Goal: Information Seeking & Learning: Learn about a topic

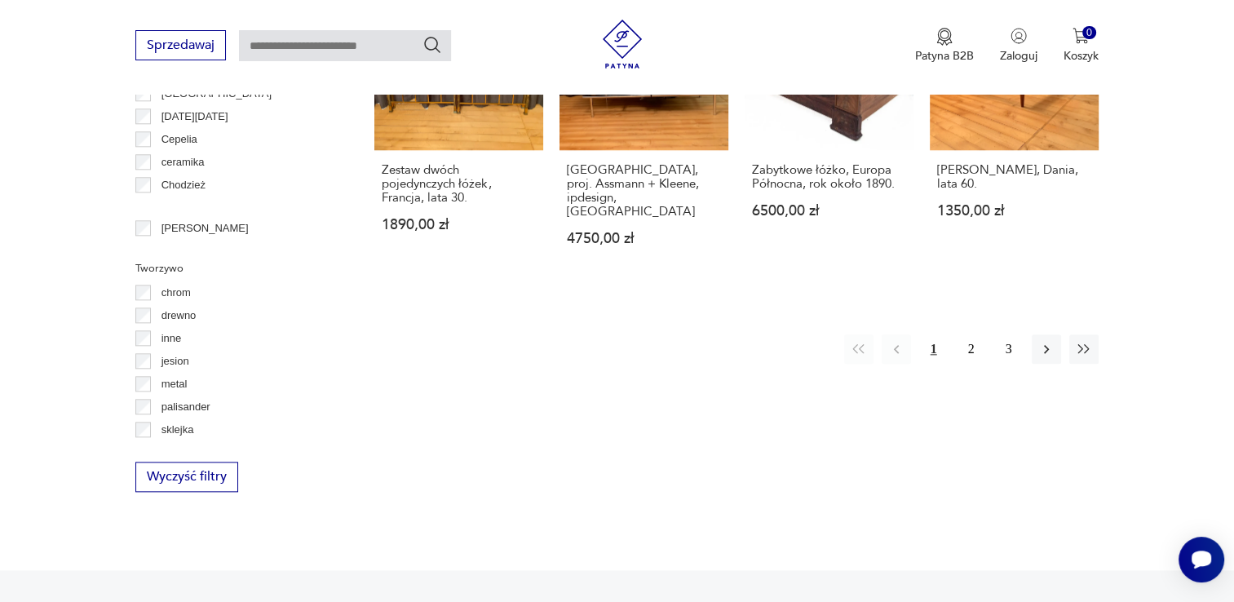
scroll to position [1737, 0]
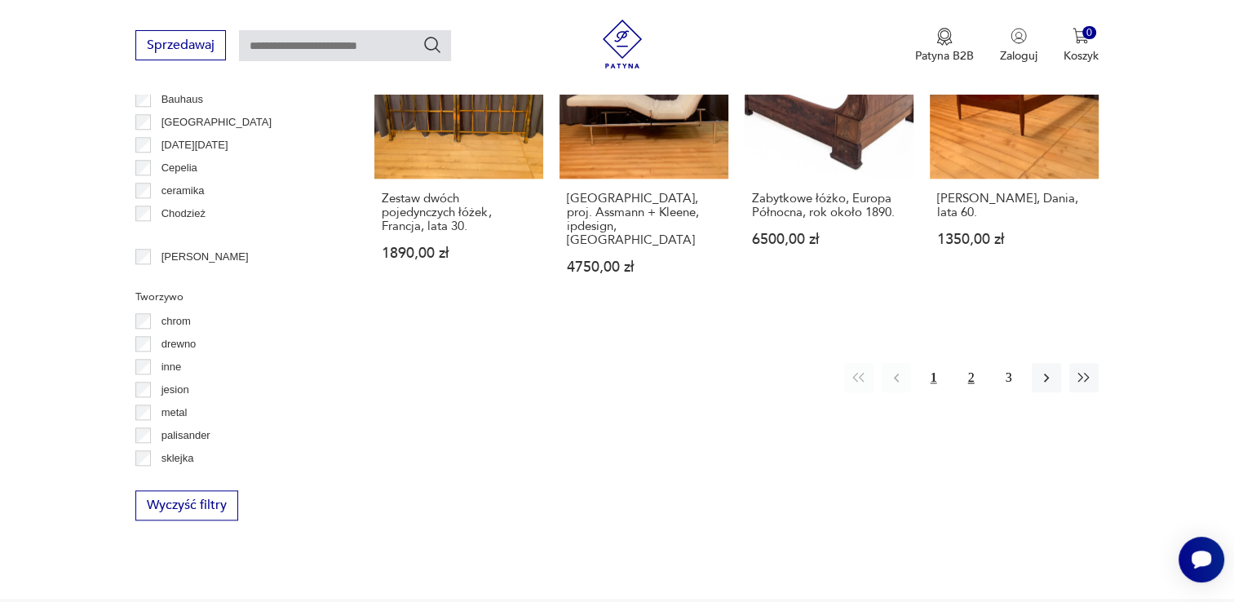
click at [979, 363] on button "2" at bounding box center [971, 377] width 29 height 29
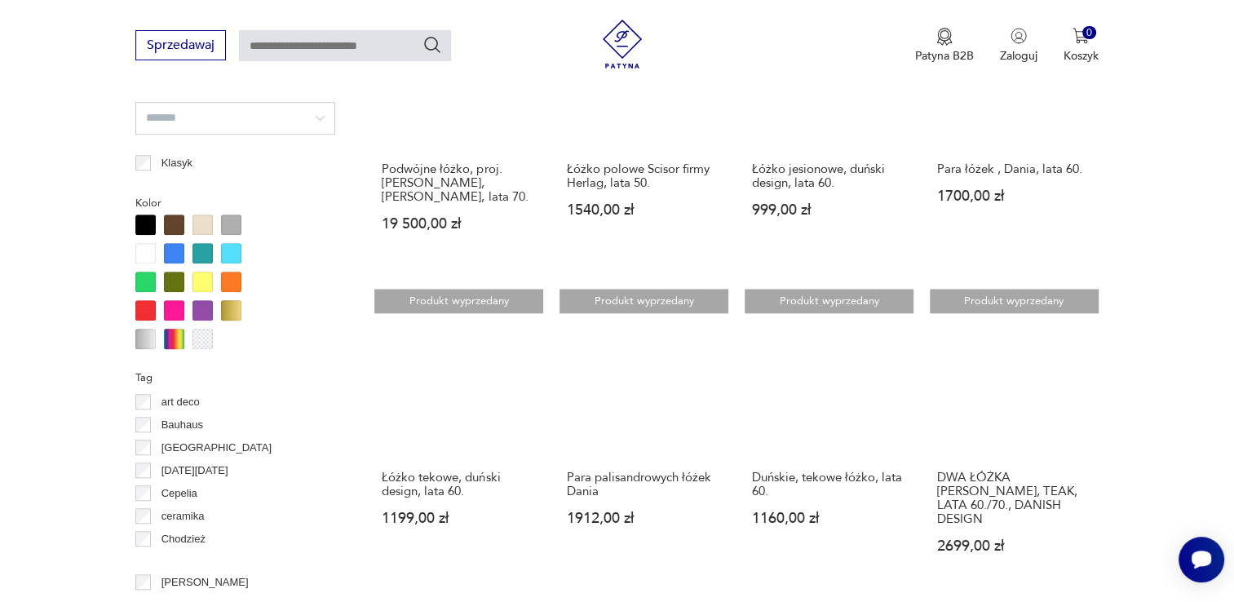
scroll to position [1656, 0]
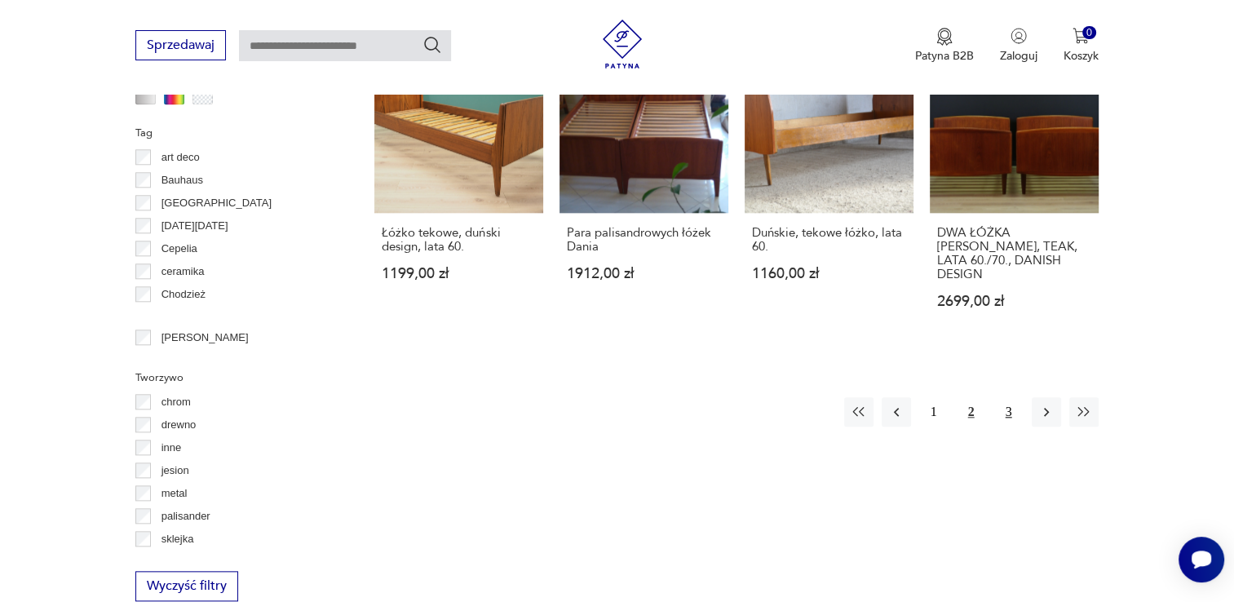
click at [1004, 397] on button "3" at bounding box center [1009, 411] width 29 height 29
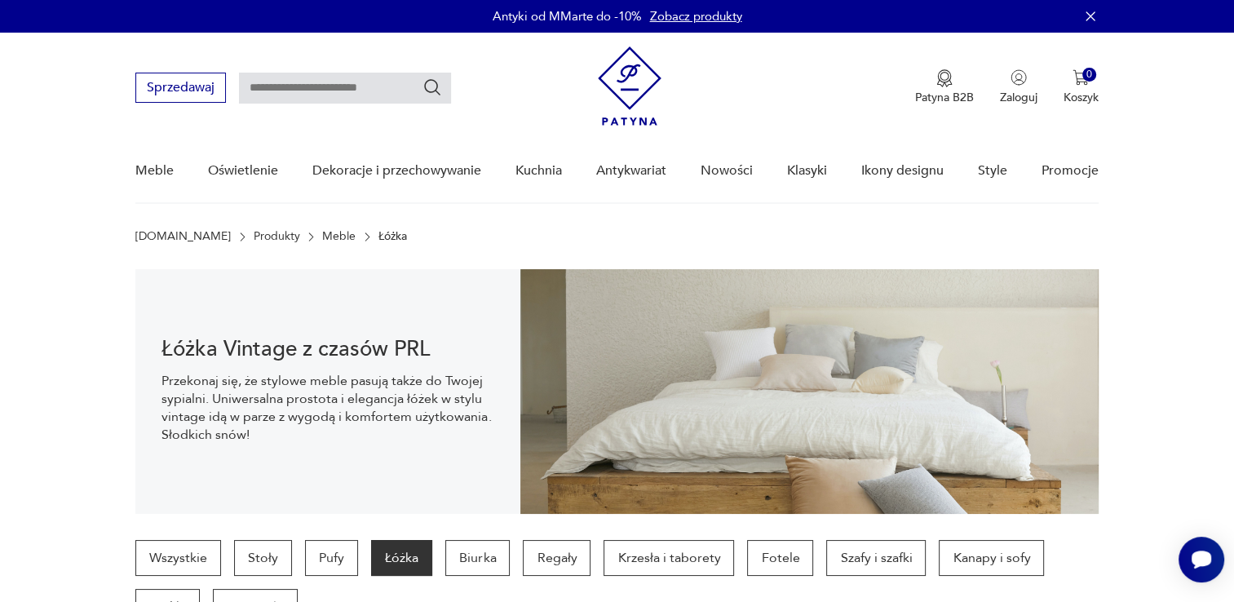
click at [268, 93] on input "text" at bounding box center [345, 88] width 212 height 31
type input "**********"
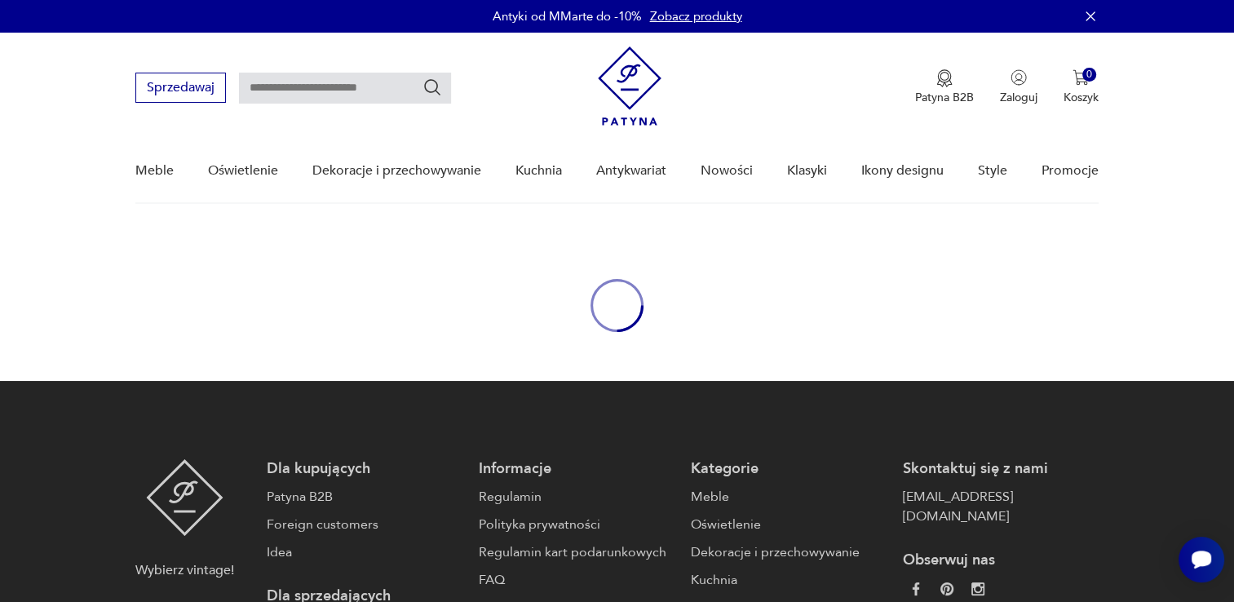
type input "**********"
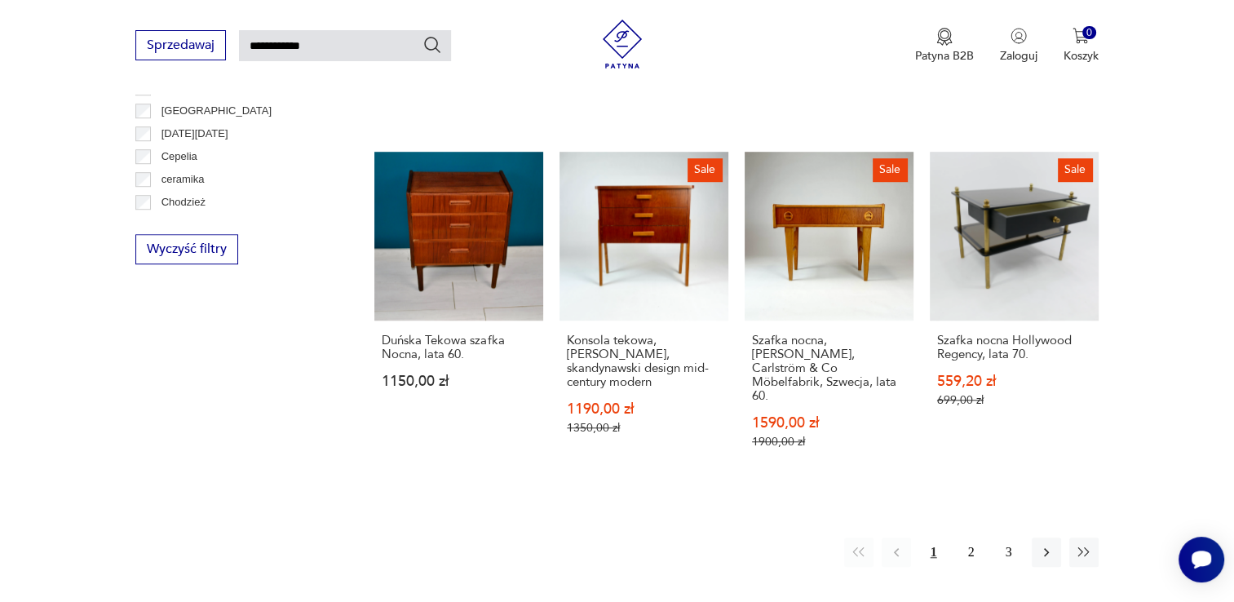
scroll to position [1271, 0]
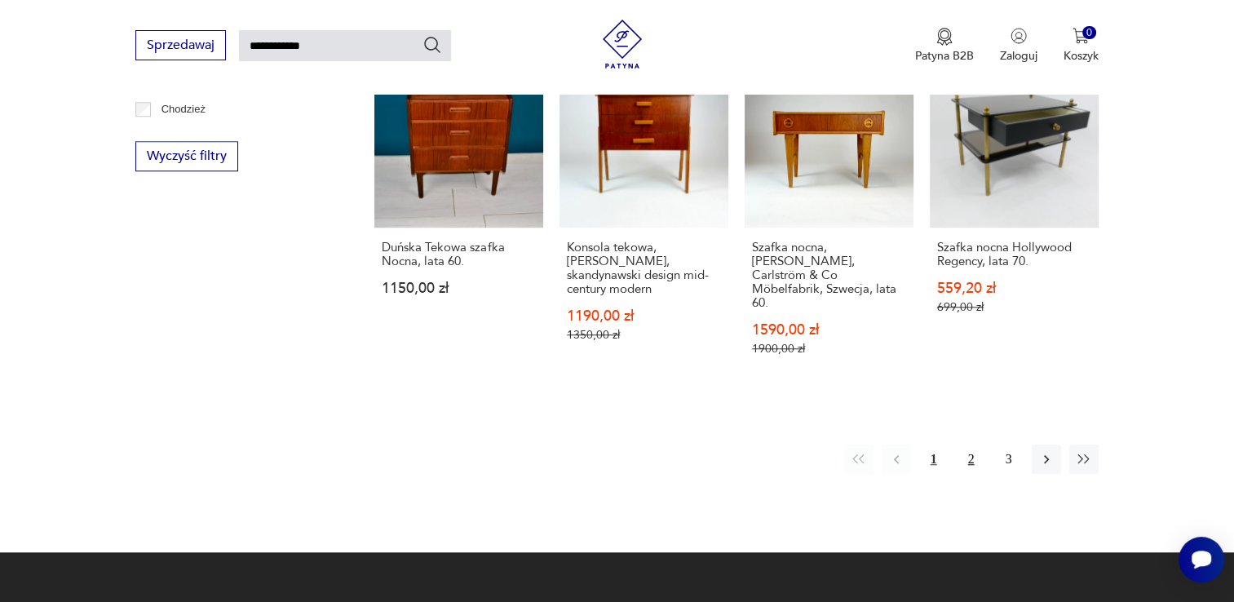
click at [975, 445] on button "2" at bounding box center [971, 459] width 29 height 29
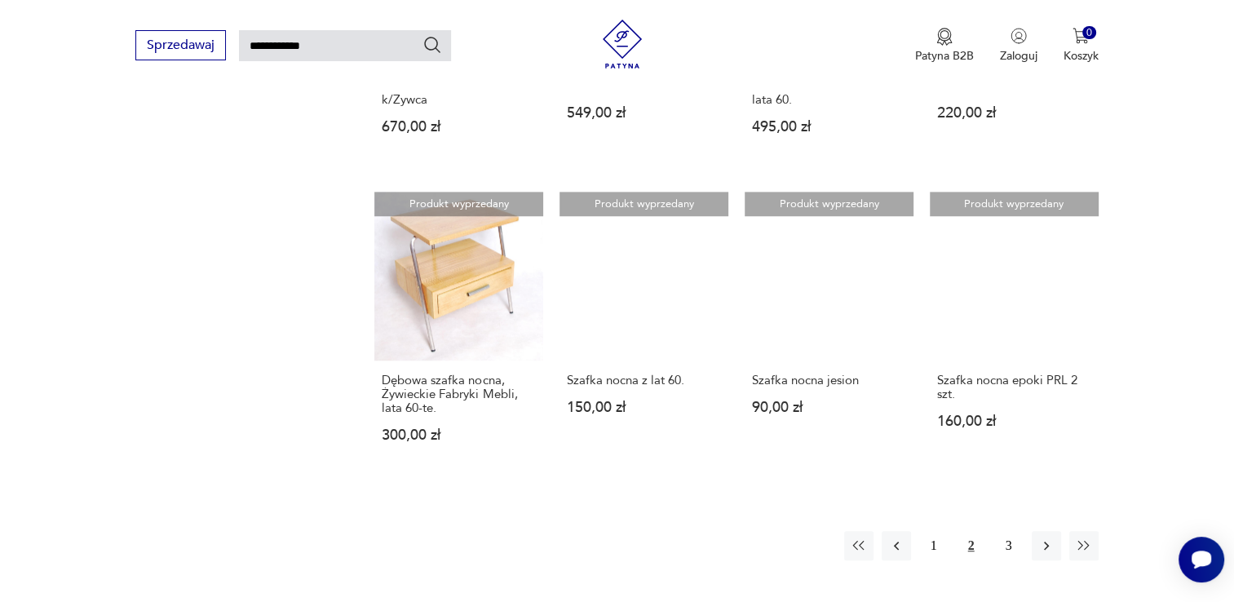
scroll to position [1119, 0]
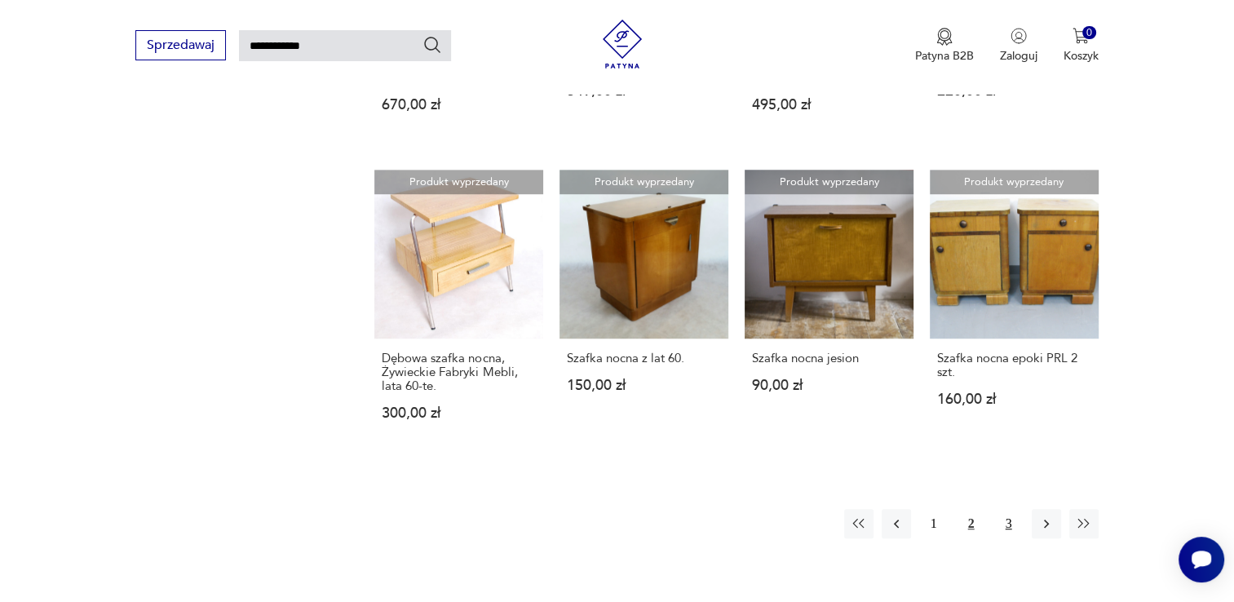
click at [1012, 509] on button "3" at bounding box center [1009, 523] width 29 height 29
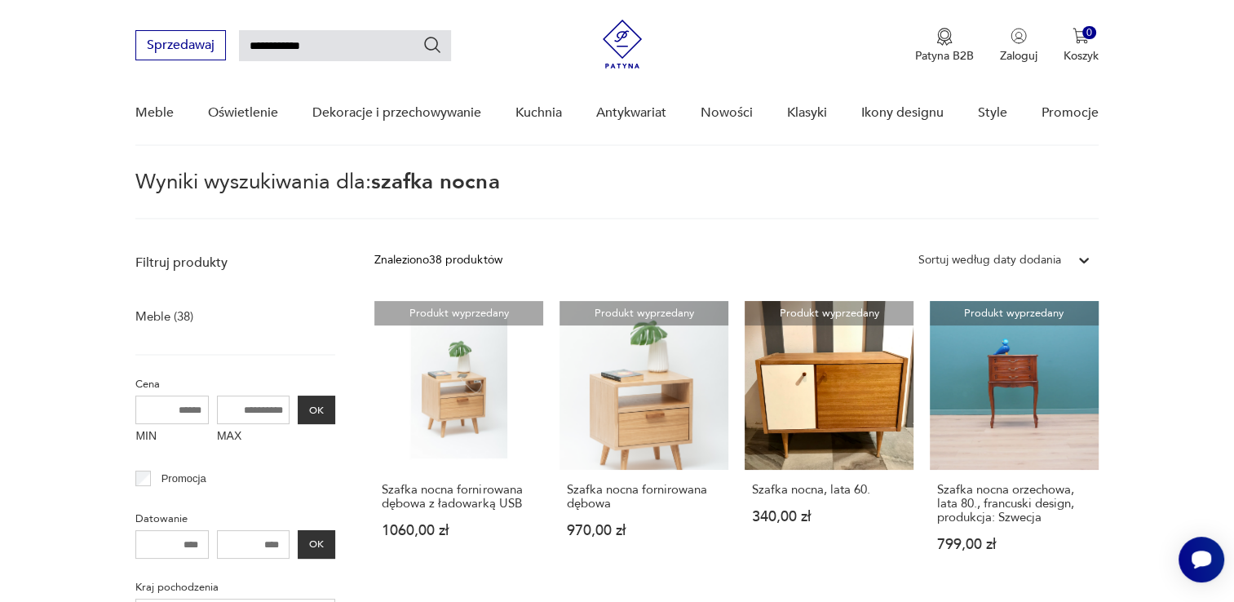
scroll to position [466, 0]
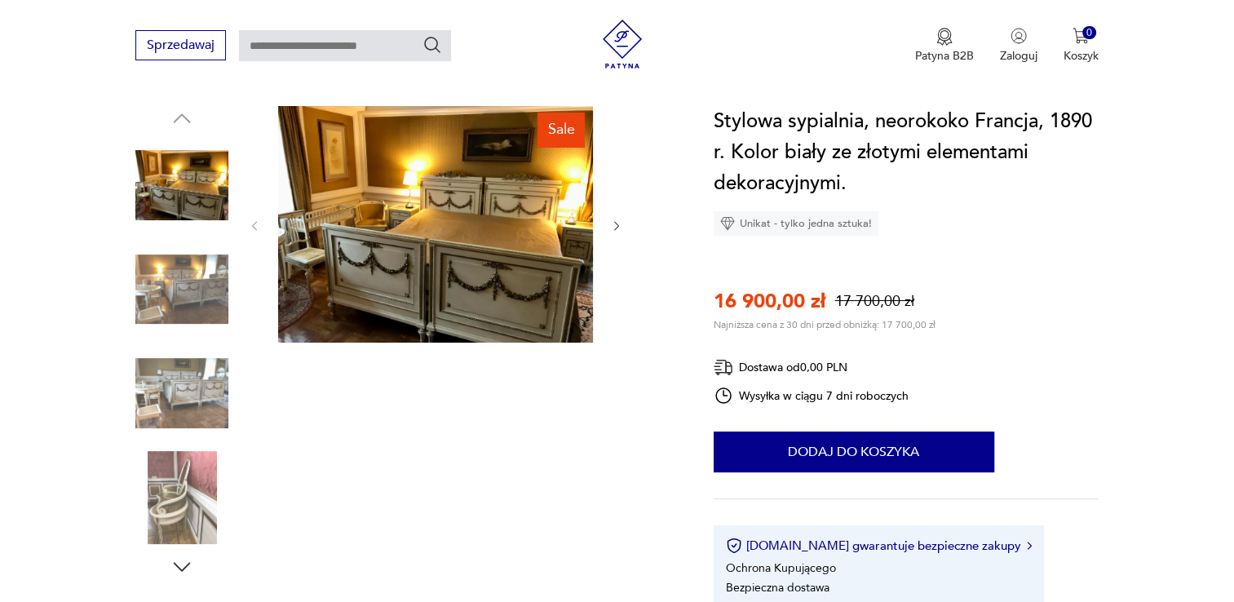
click at [161, 283] on img at bounding box center [181, 289] width 93 height 93
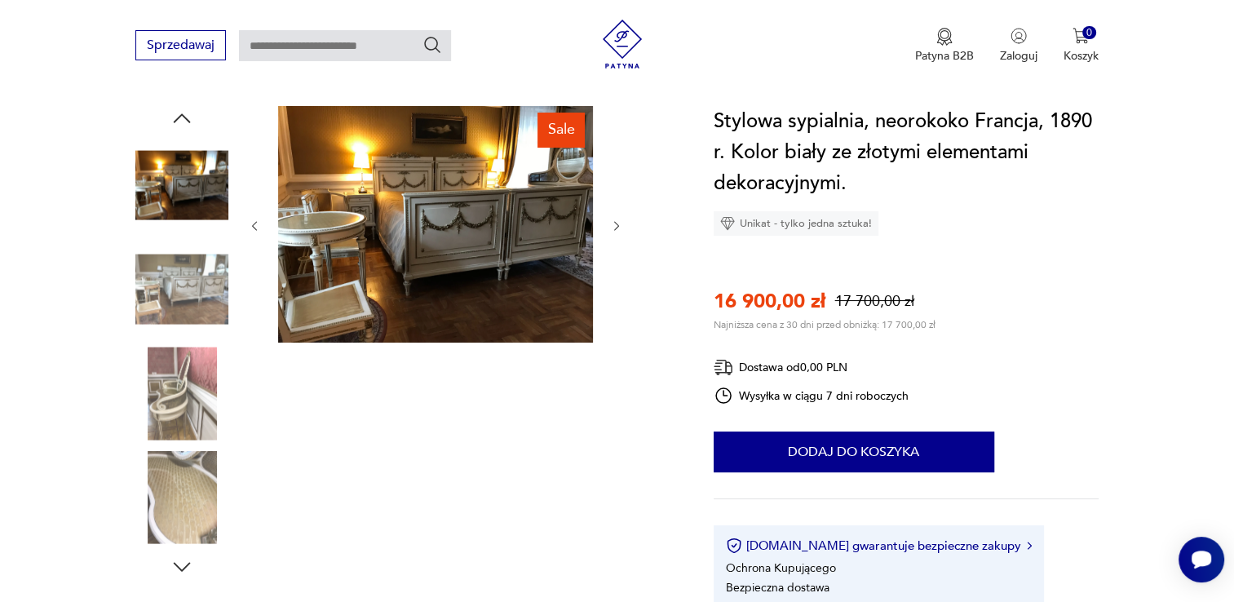
click at [186, 372] on img at bounding box center [181, 393] width 93 height 93
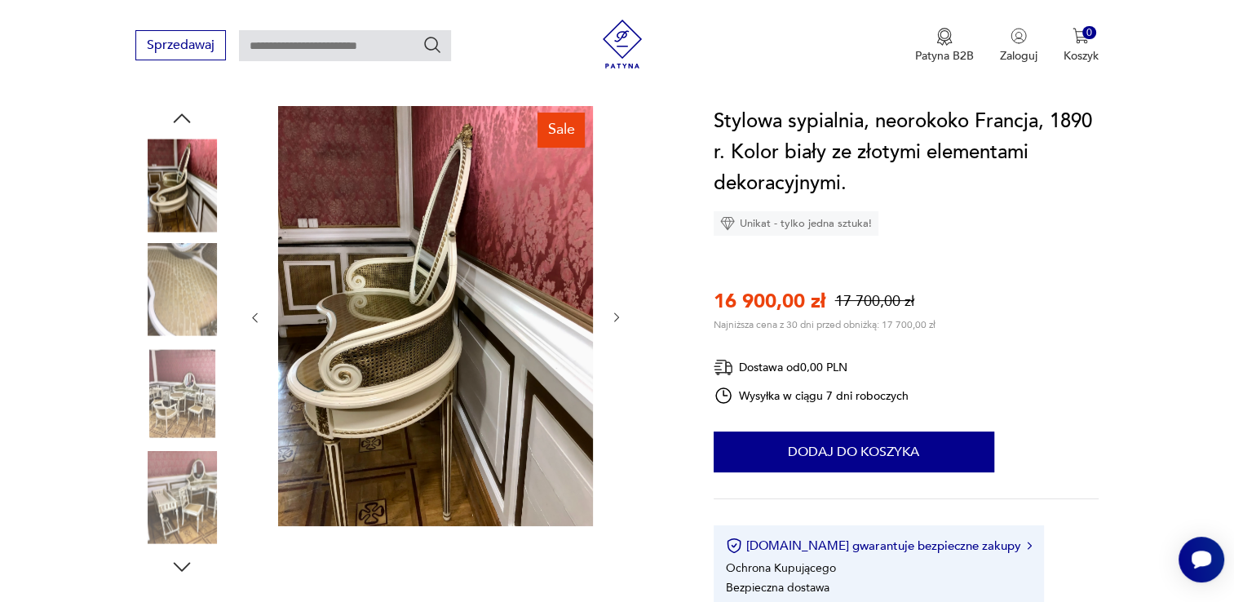
click at [181, 389] on img at bounding box center [181, 393] width 93 height 93
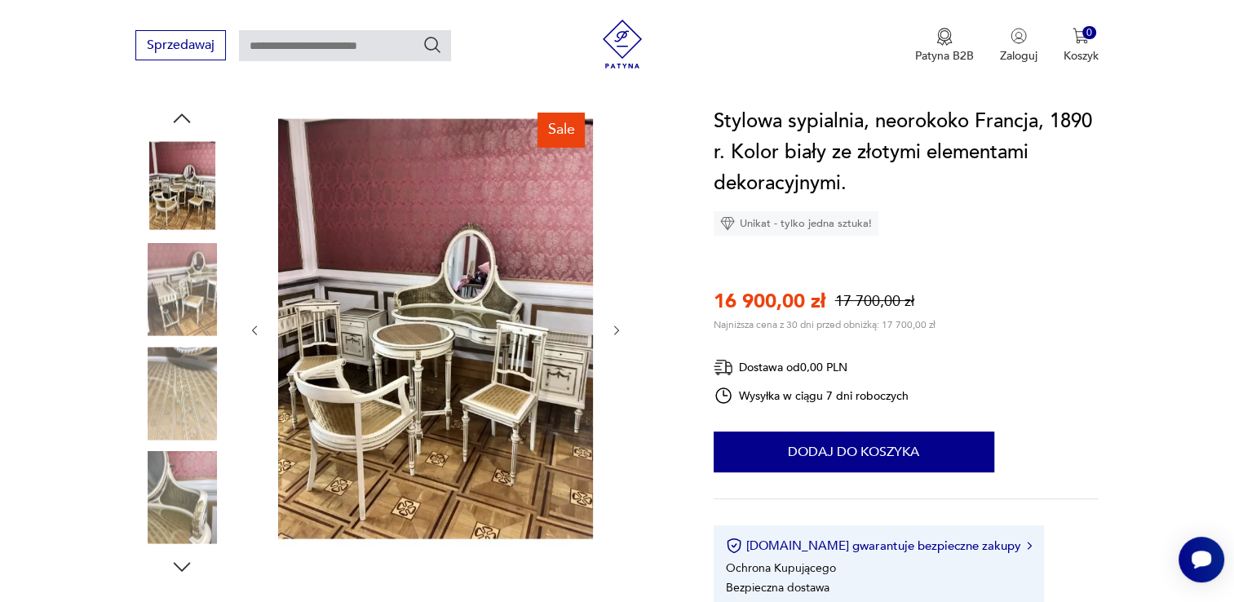
click at [177, 379] on img at bounding box center [181, 393] width 93 height 93
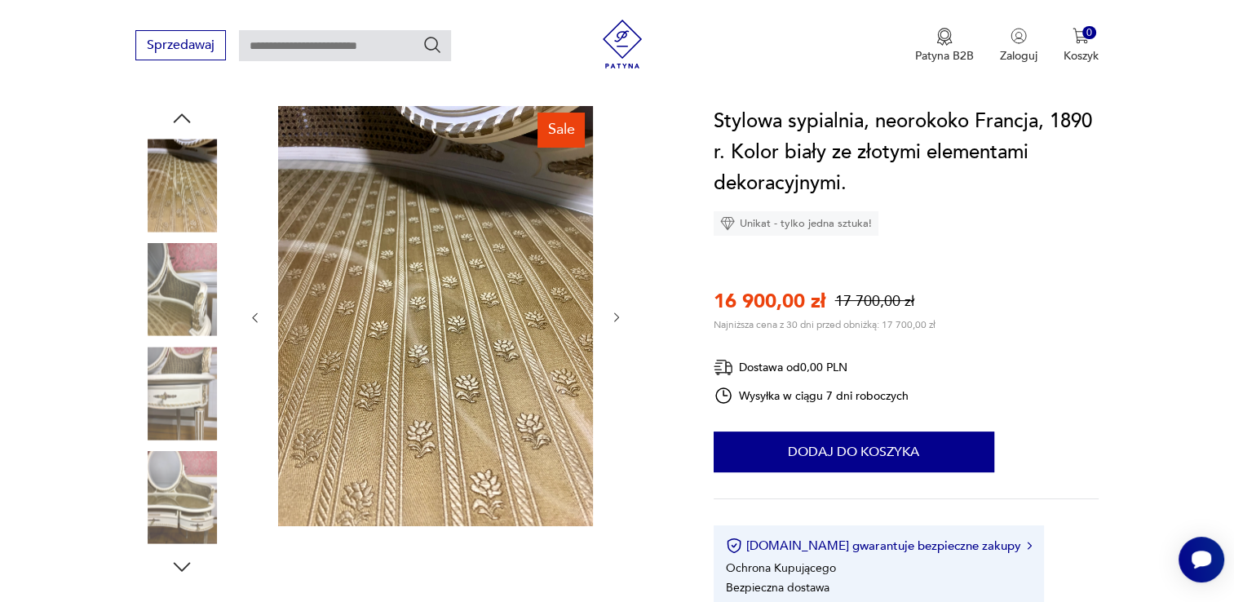
click at [177, 387] on img at bounding box center [181, 393] width 93 height 93
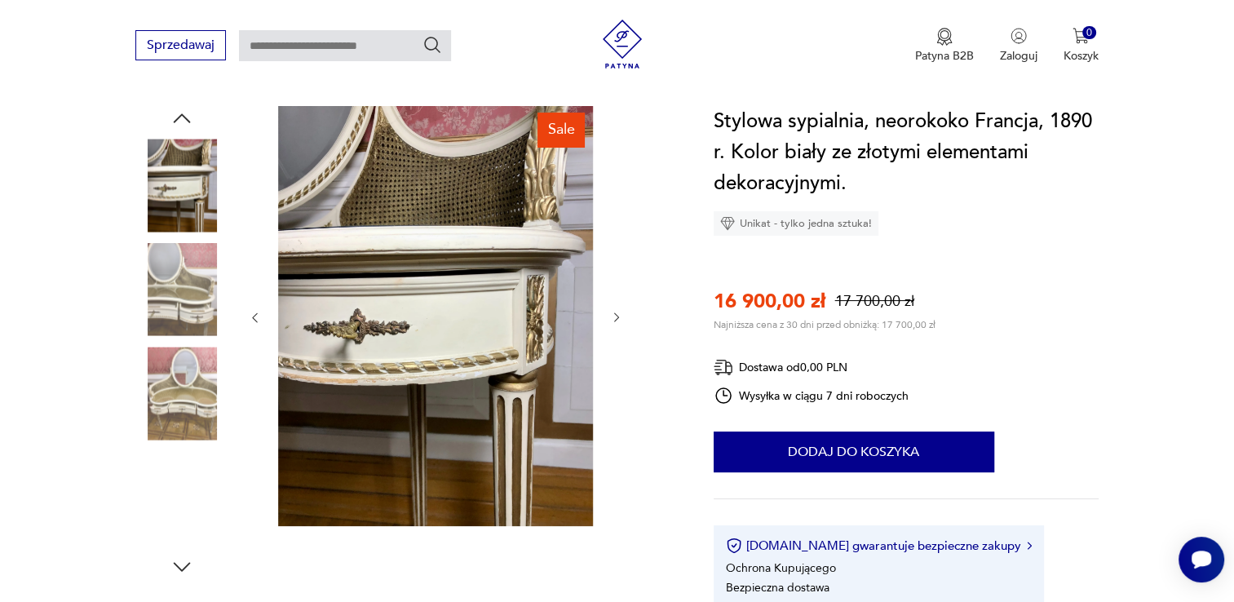
click at [179, 386] on img at bounding box center [181, 393] width 93 height 93
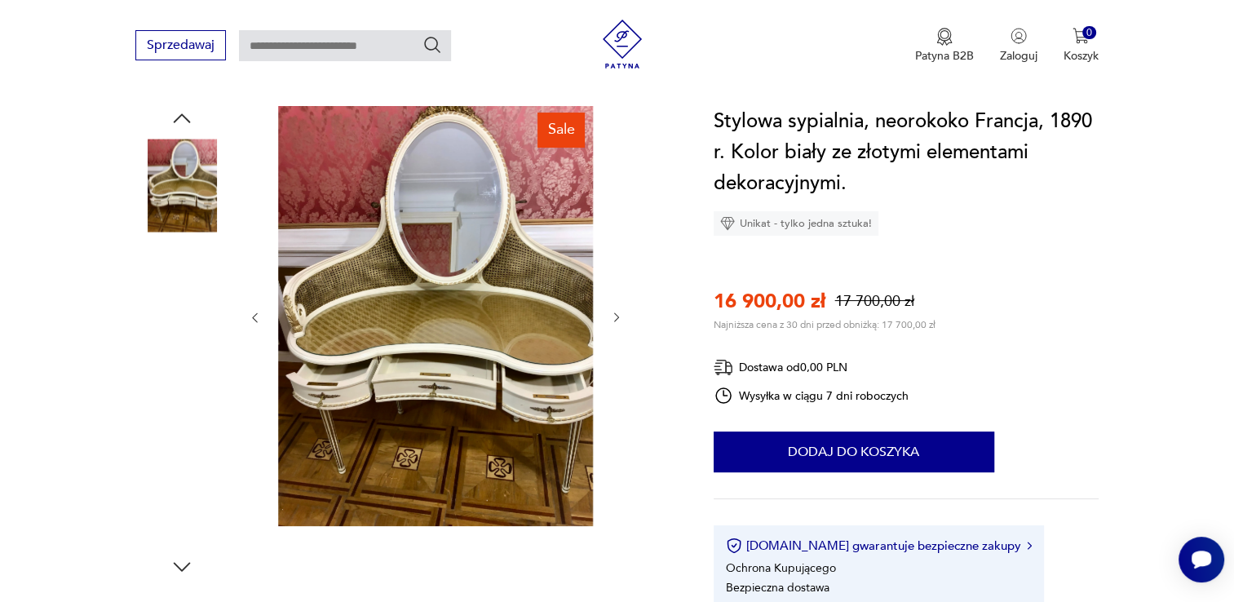
click at [180, 395] on img at bounding box center [181, 393] width 93 height 93
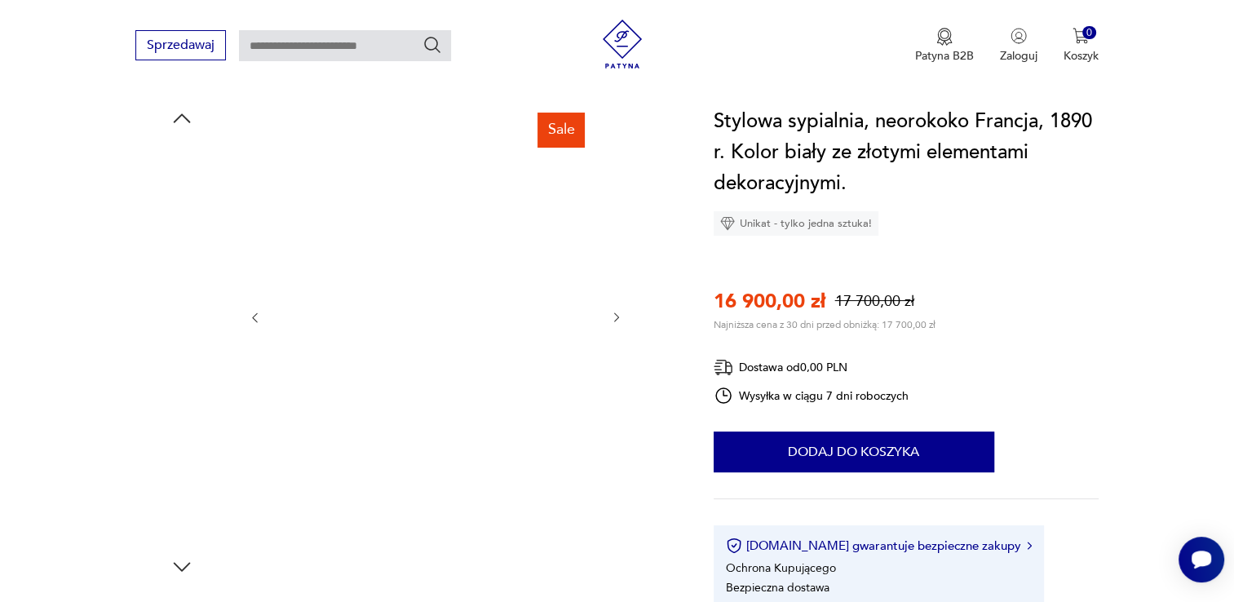
click at [171, 397] on img at bounding box center [181, 393] width 93 height 93
click at [188, 355] on img at bounding box center [181, 393] width 93 height 93
